Goal: Task Accomplishment & Management: Use online tool/utility

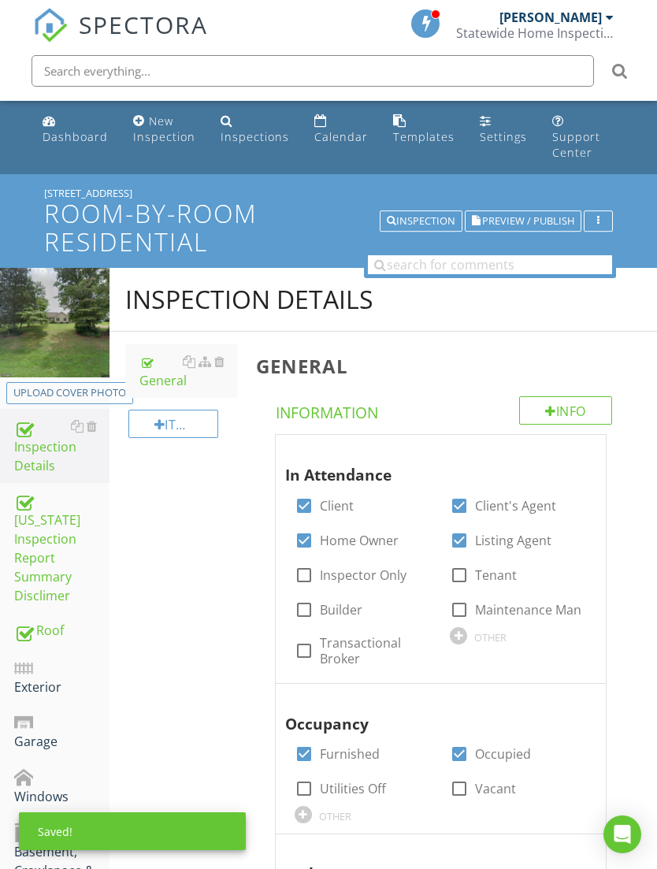
click at [96, 385] on div "Upload cover photo" at bounding box center [69, 393] width 113 height 16
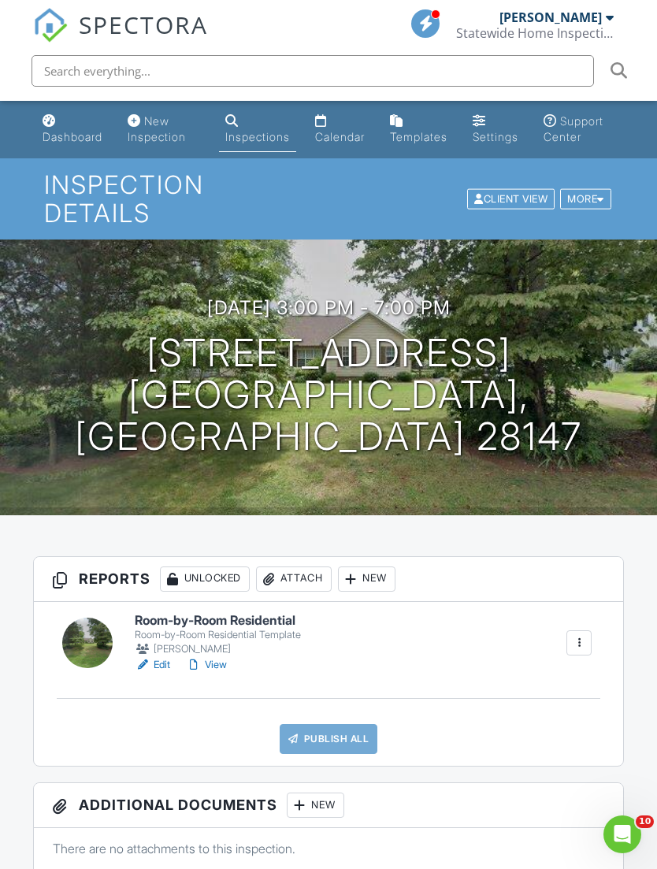
click at [154, 657] on link "Edit" at bounding box center [152, 665] width 35 height 16
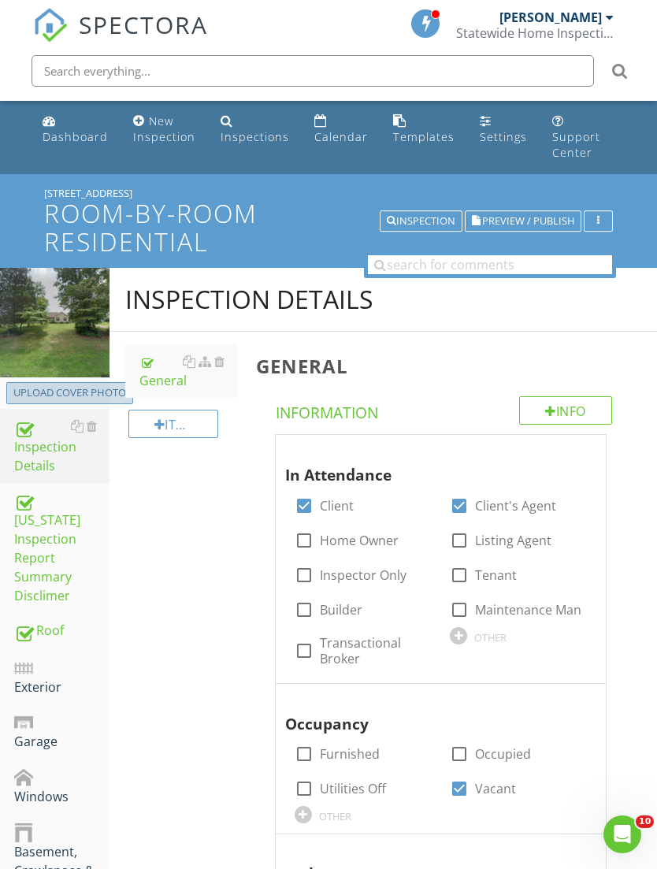
click at [91, 385] on div "Upload cover photo" at bounding box center [69, 393] width 113 height 16
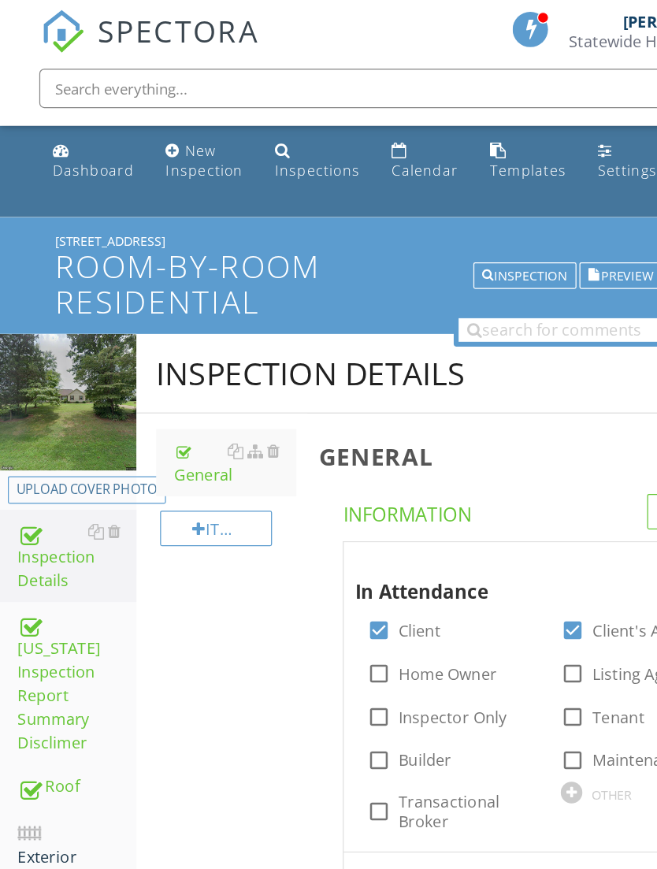
click at [45, 385] on div "Upload cover photo" at bounding box center [69, 393] width 113 height 16
